Goal: Book appointment/travel/reservation

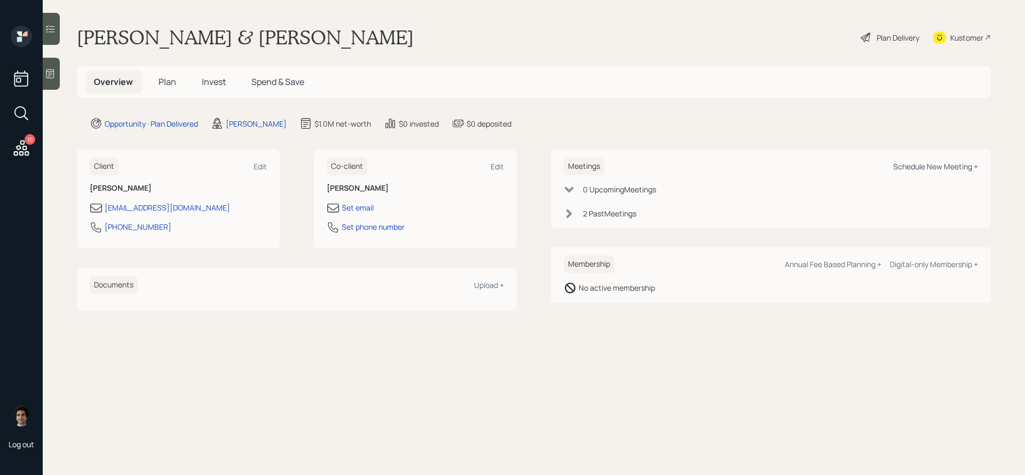
click at [923, 165] on div "Schedule New Meeting +" at bounding box center [936, 166] width 85 height 10
select select "59554aeb-d739-4552-90b9-0d27d70b4bf7"
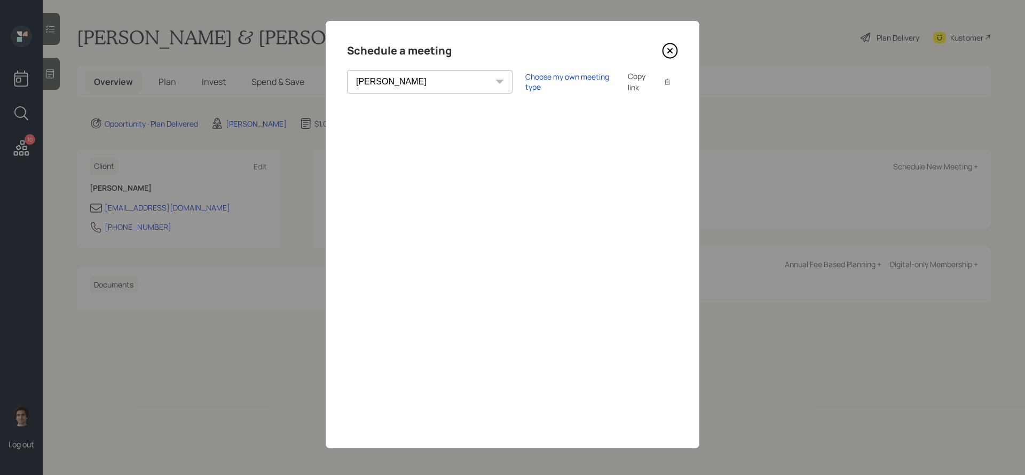
scroll to position [4, 0]
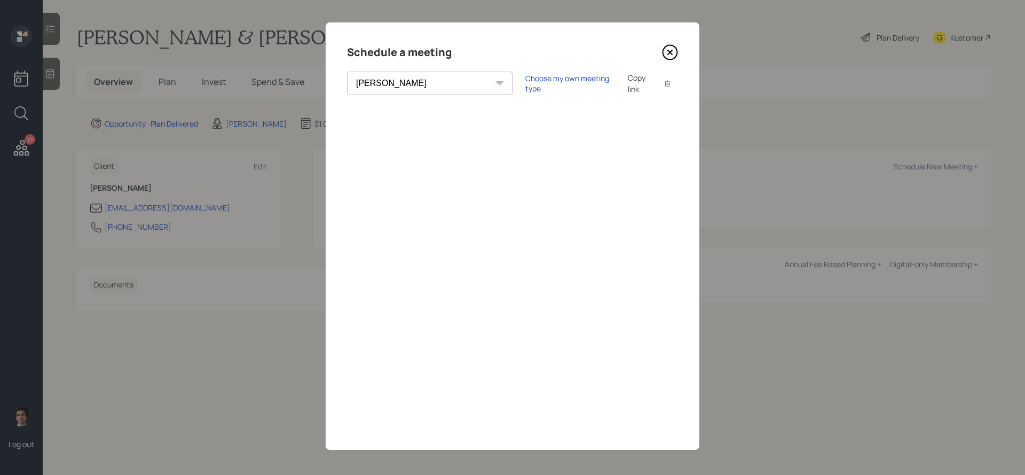
click at [676, 57] on icon at bounding box center [670, 52] width 14 height 14
